Goal: Transaction & Acquisition: Download file/media

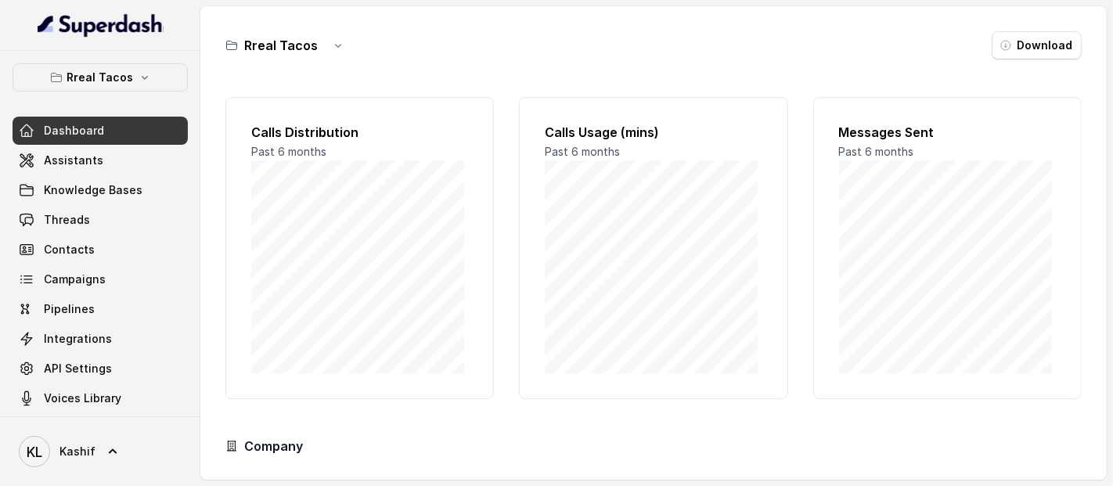
click at [59, 156] on span "Assistants" at bounding box center [73, 161] width 59 height 16
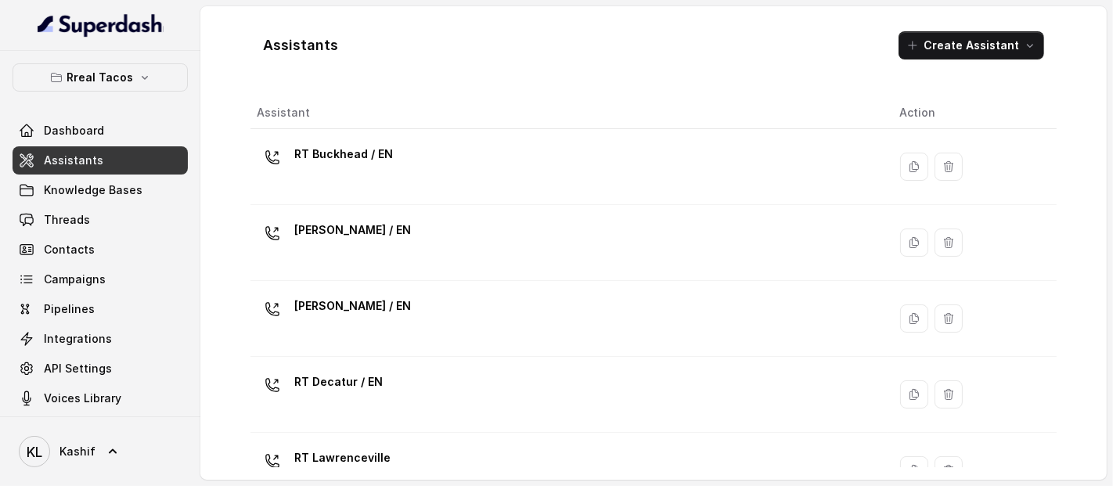
click at [44, 217] on span "Threads" at bounding box center [67, 220] width 46 height 16
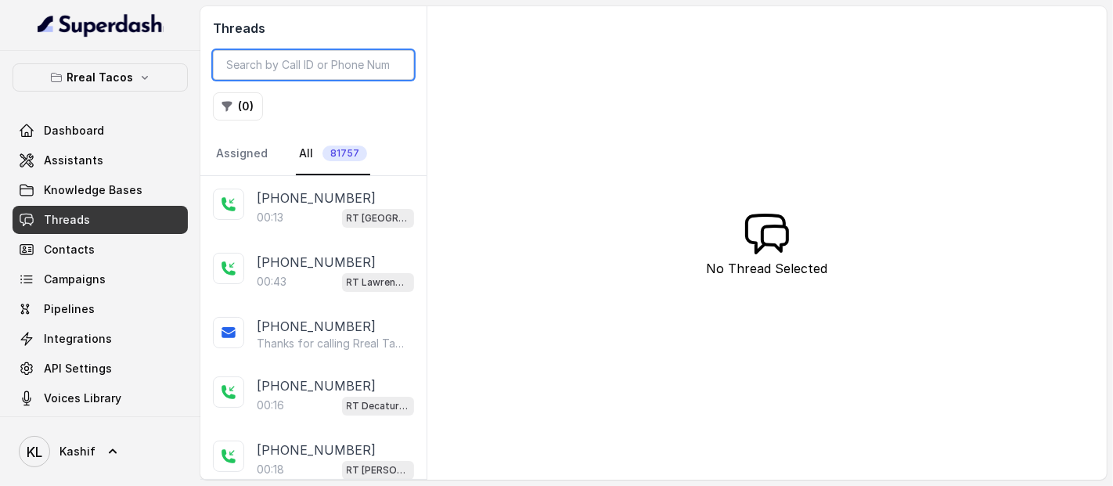
click at [252, 63] on input "search" at bounding box center [313, 65] width 201 height 30
paste input "CAb4dbd1befaf51a0106352063e750177d"
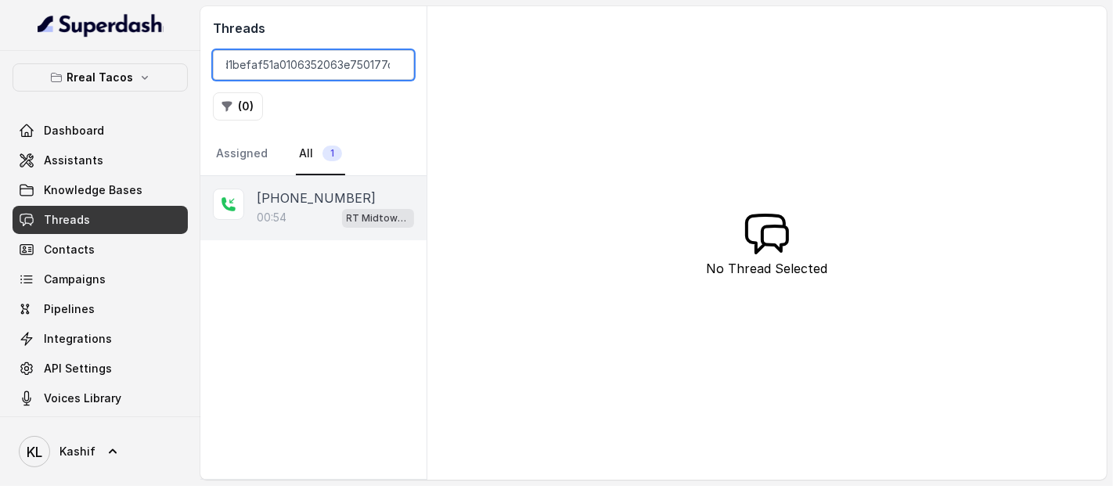
type input "CAb4dbd1befaf51a0106352063e750177d"
click at [264, 223] on p "00:54" at bounding box center [272, 218] width 30 height 16
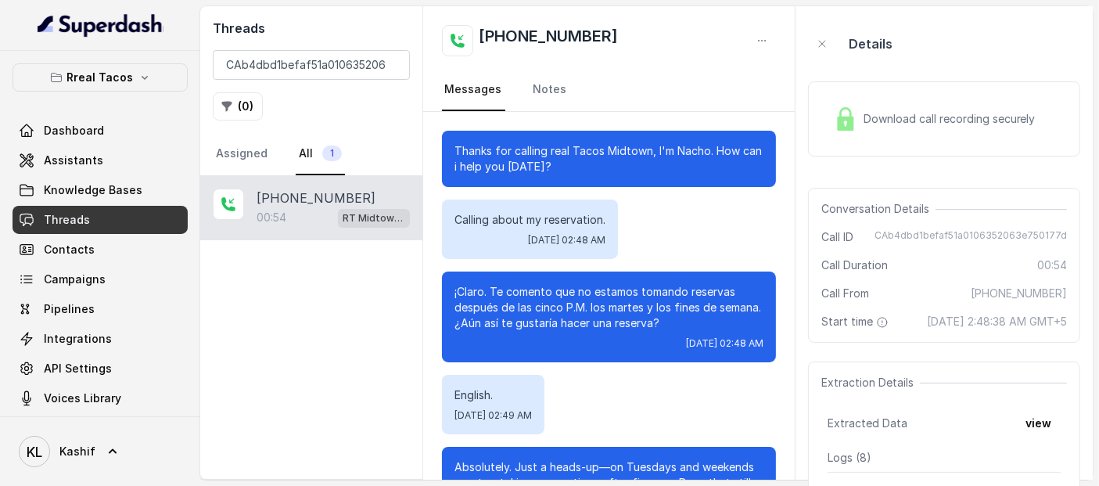
scroll to position [363, 0]
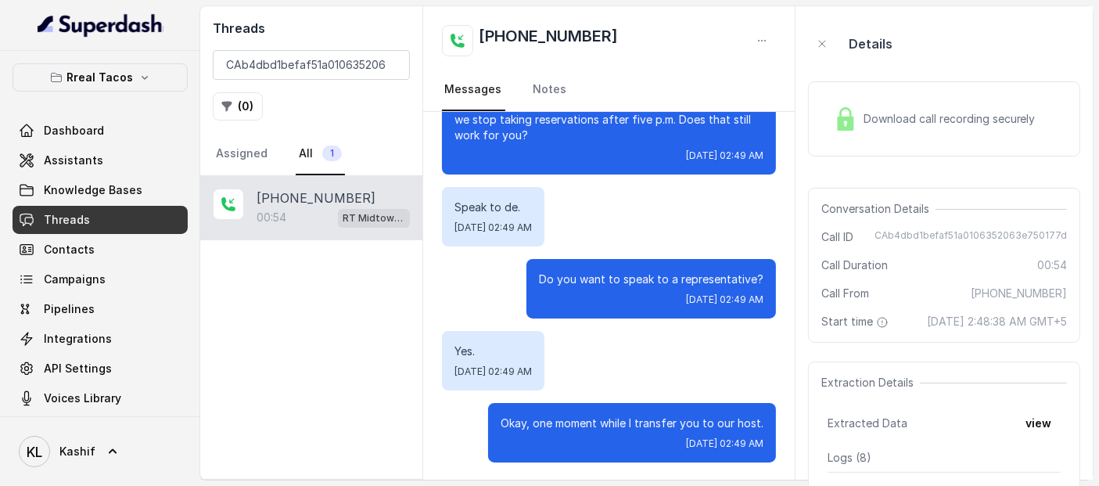
click at [871, 106] on div "Download call recording securely" at bounding box center [935, 119] width 214 height 36
